Goal: Information Seeking & Learning: Learn about a topic

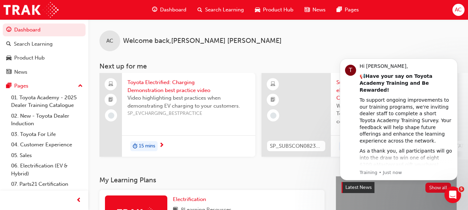
click at [211, 10] on span "Search Learning" at bounding box center [224, 10] width 39 height 8
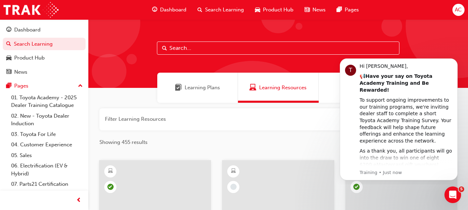
click at [200, 47] on input "text" at bounding box center [278, 48] width 243 height 13
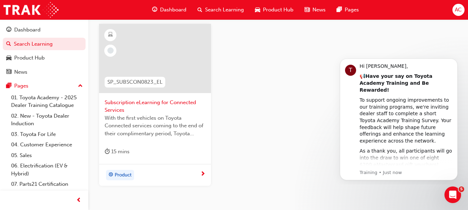
scroll to position [139, 0]
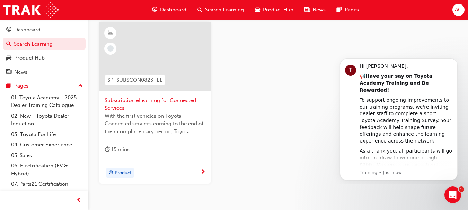
type input "subsc"
click at [146, 98] on span "Subscription eLearning for Connected Services" at bounding box center [155, 105] width 101 height 16
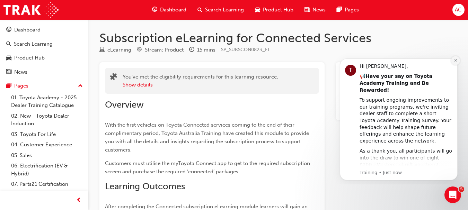
click at [455, 62] on icon "Dismiss notification" at bounding box center [456, 61] width 4 height 4
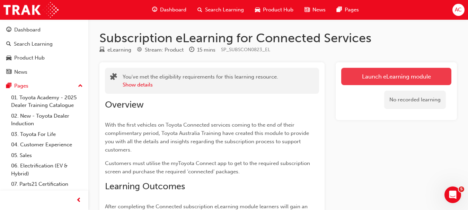
click at [399, 71] on link "Launch eLearning module" at bounding box center [396, 76] width 110 height 17
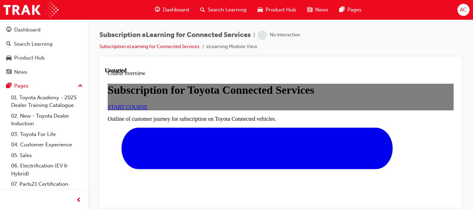
scroll to position [104, 0]
click at [275, 110] on div "START COURSE" at bounding box center [281, 107] width 346 height 6
click at [148, 105] on span "START COURSE" at bounding box center [128, 107] width 40 height 6
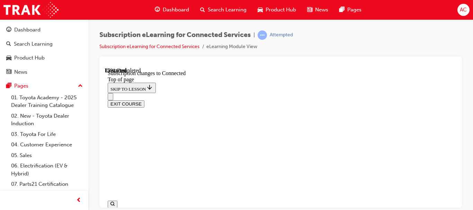
scroll to position [477, 0]
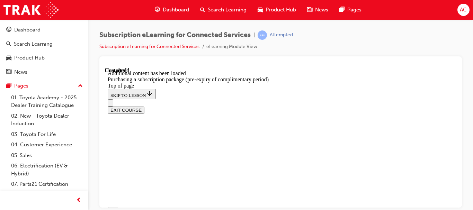
scroll to position [761, 0]
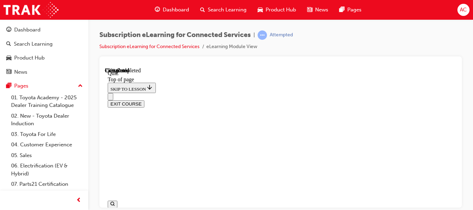
scroll to position [125, 0]
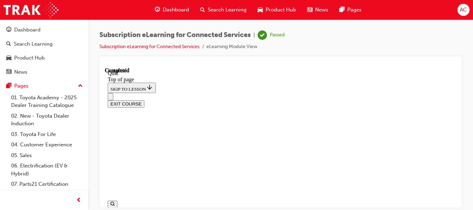
scroll to position [236, 0]
click at [144, 100] on button "EXIT COURSE" at bounding box center [126, 103] width 37 height 7
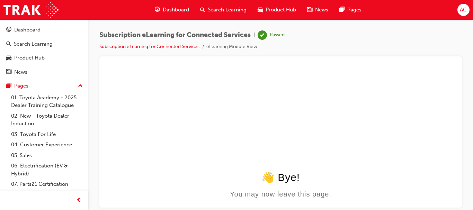
scroll to position [0, 0]
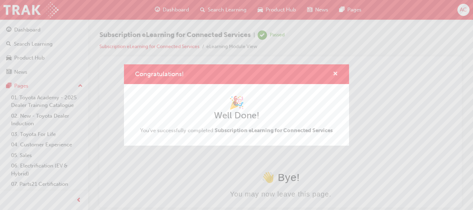
click at [336, 75] on span "cross-icon" at bounding box center [335, 74] width 5 height 6
